Goal: Task Accomplishment & Management: Complete application form

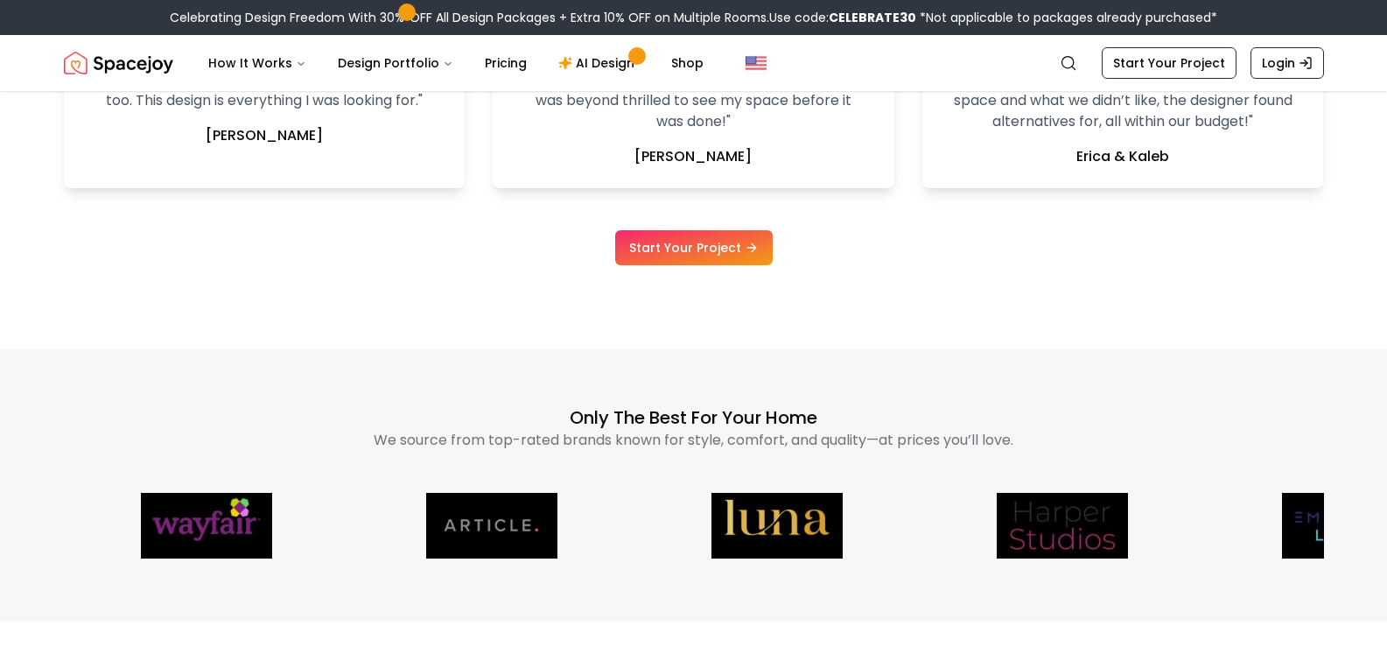
scroll to position [3937, 0]
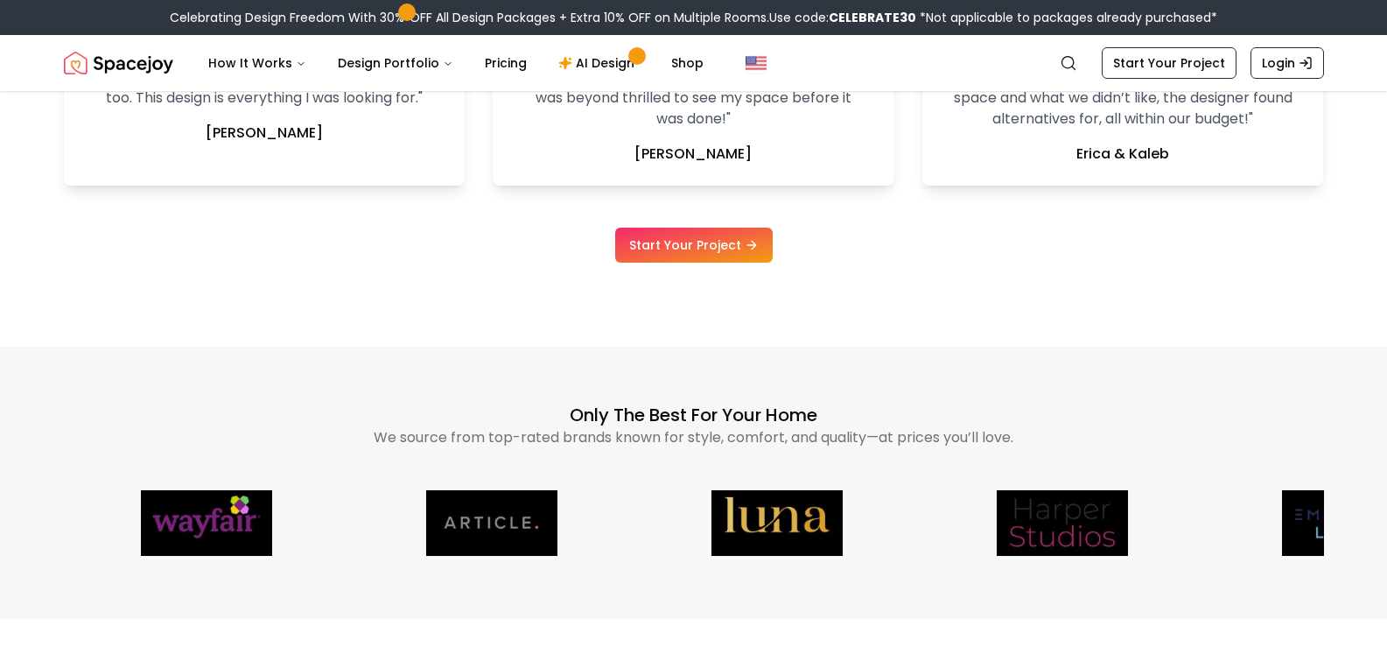
click at [725, 244] on link "Start Your Project" at bounding box center [693, 244] width 157 height 35
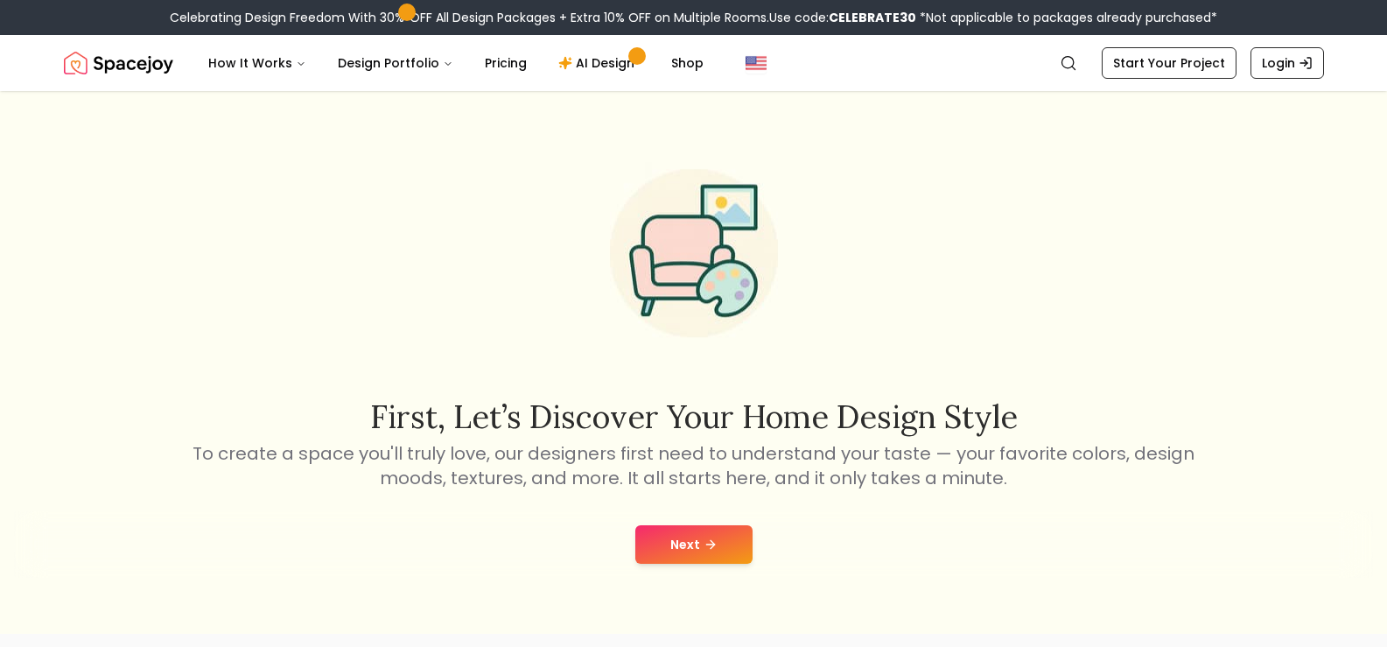
click at [693, 543] on button "Next" at bounding box center [693, 544] width 117 height 38
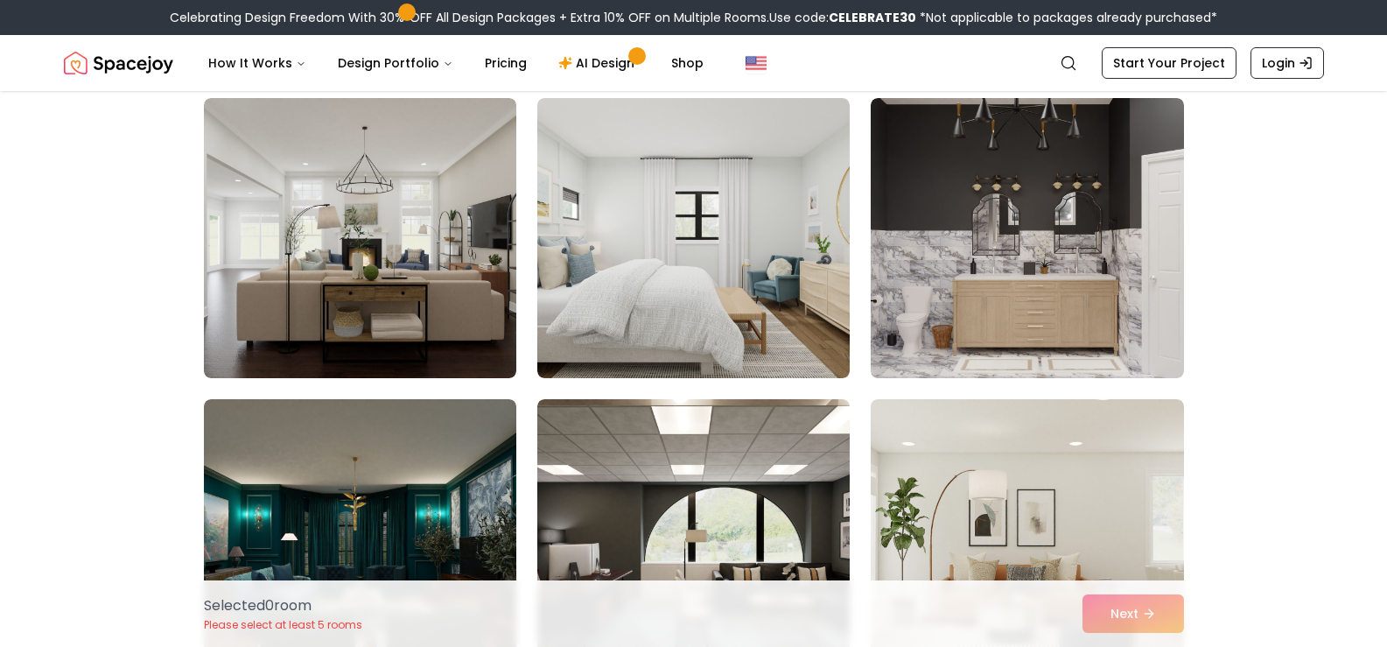
scroll to position [2800, 0]
